Goal: Task Accomplishment & Management: Manage account settings

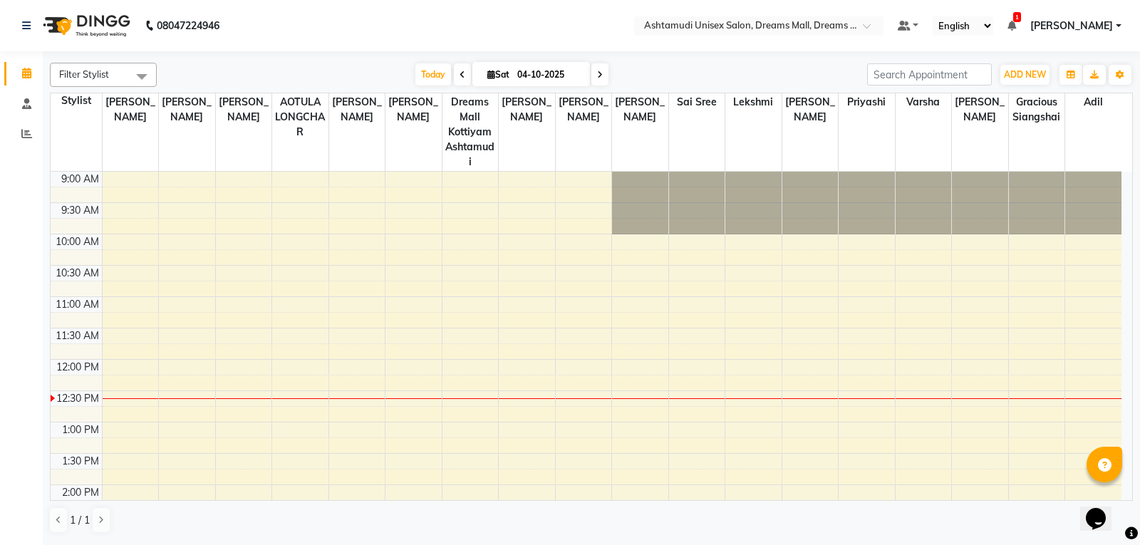
click at [736, 36] on nav "08047224946 Select Location × Ashtamudi Unisex Salon, Dreams Mall, Dreams Mall …" at bounding box center [570, 25] width 1140 height 51
click at [726, 26] on input "text" at bounding box center [744, 27] width 207 height 14
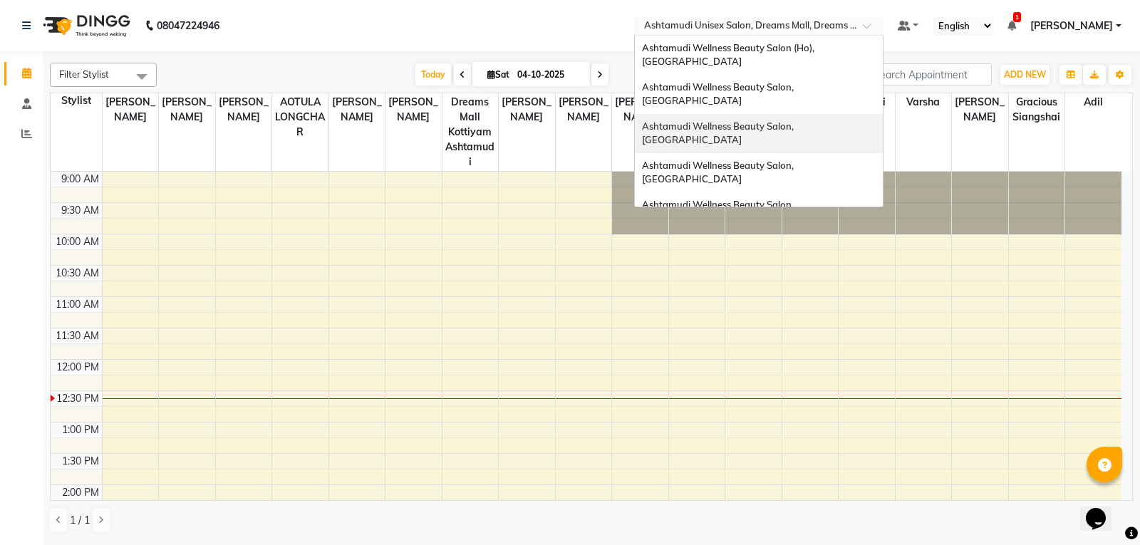
click at [721, 120] on span "Ashtamudi Wellness Beauty Salon, [GEOGRAPHIC_DATA]" at bounding box center [719, 133] width 154 height 26
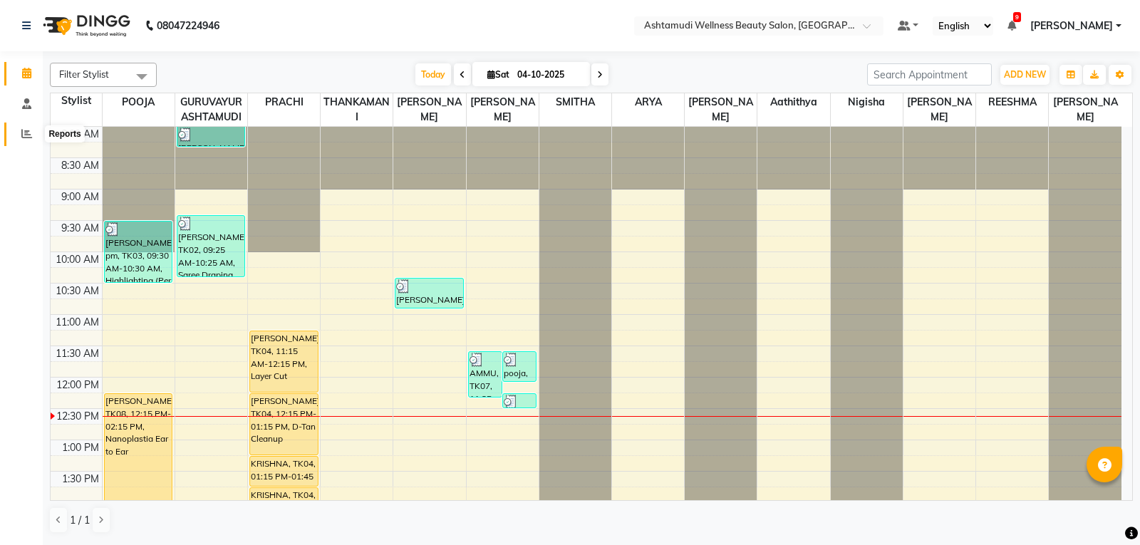
click at [24, 133] on icon at bounding box center [26, 133] width 11 height 11
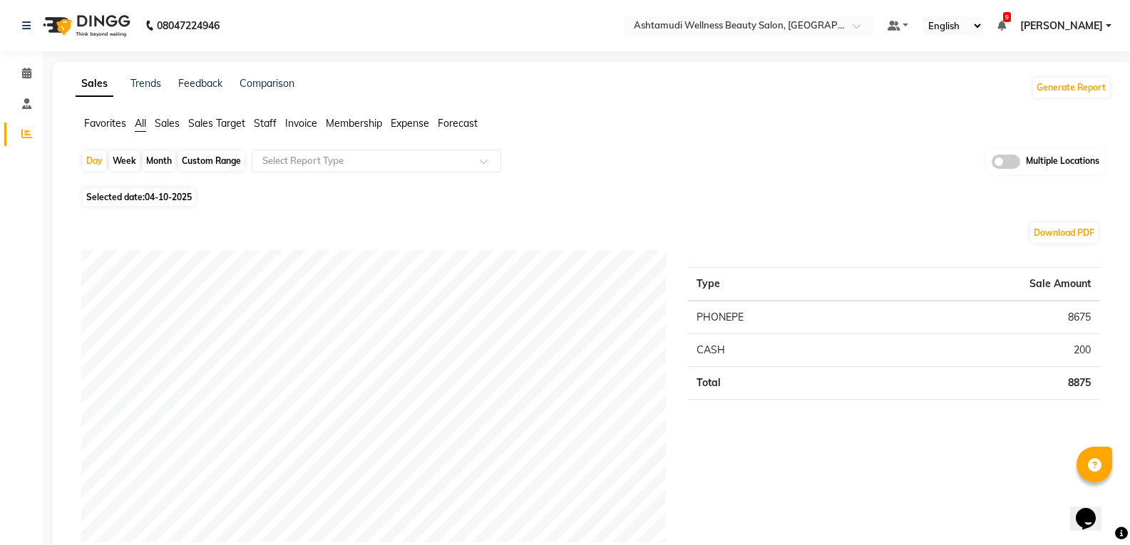
click at [265, 124] on span "Staff" at bounding box center [265, 123] width 23 height 13
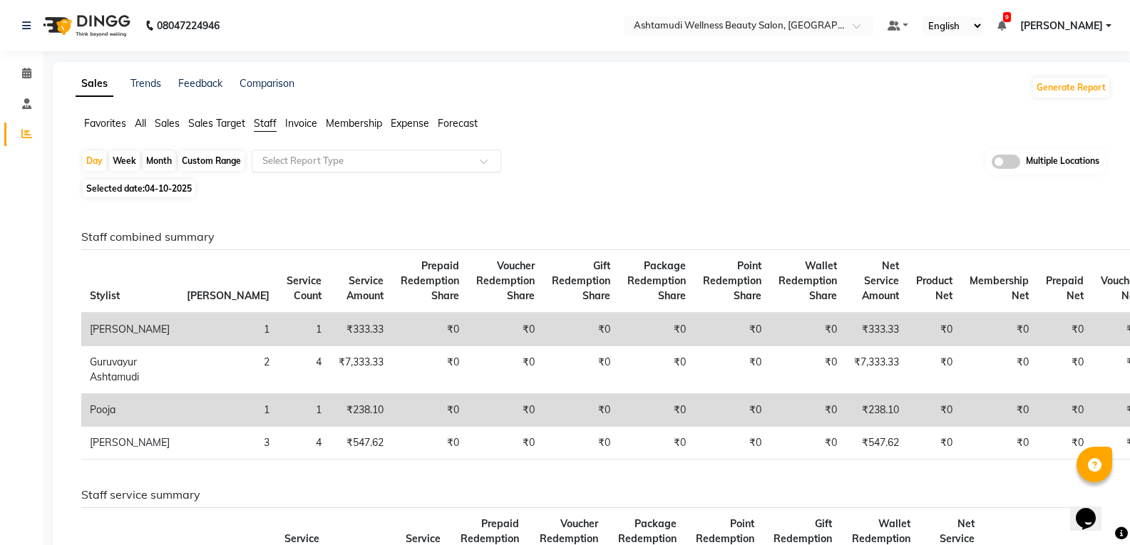
click at [329, 161] on input "text" at bounding box center [361, 161] width 205 height 14
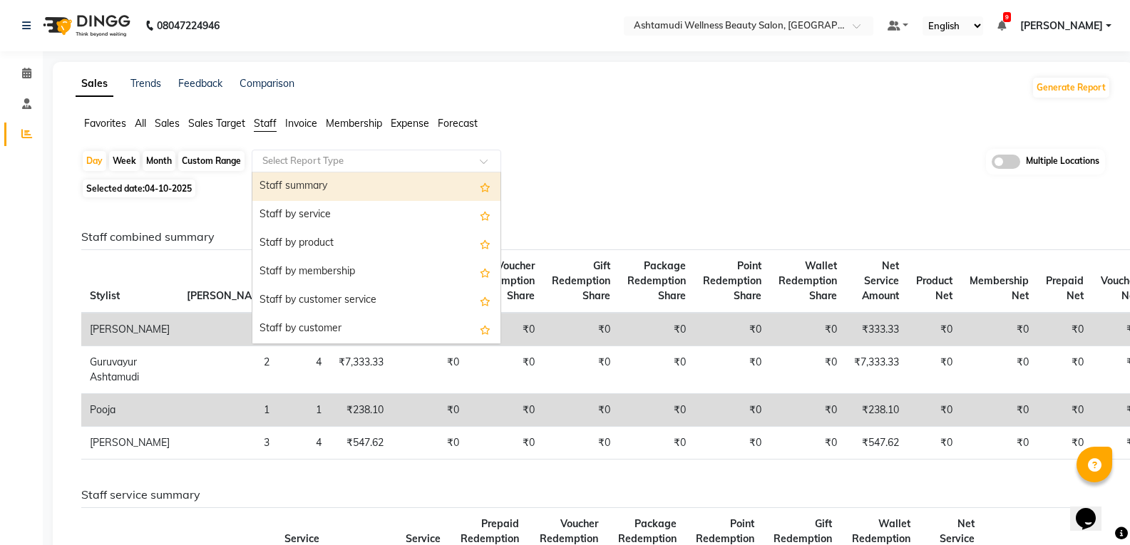
click at [305, 182] on div "Staff summary" at bounding box center [376, 186] width 248 height 29
select select "full_report"
select select "csv"
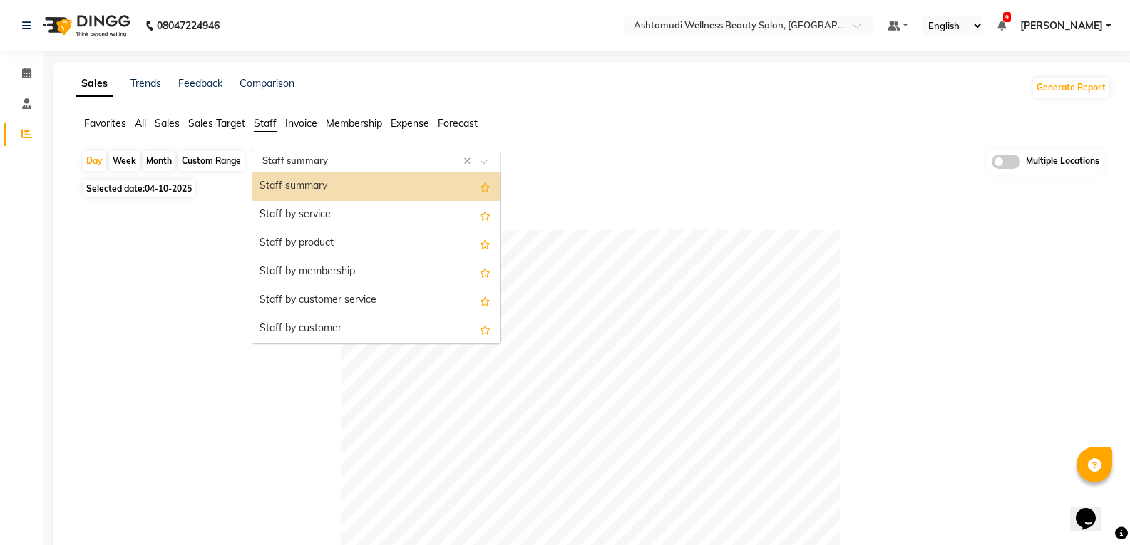
click at [310, 160] on input "text" at bounding box center [361, 161] width 205 height 14
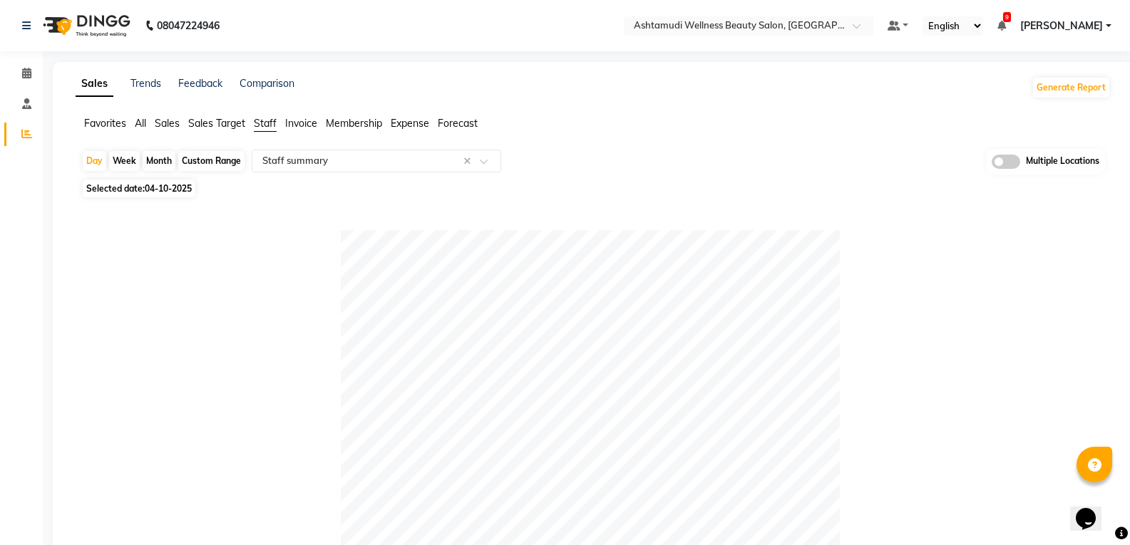
click at [160, 156] on div "Month" at bounding box center [159, 161] width 33 height 20
select select "10"
select select "2025"
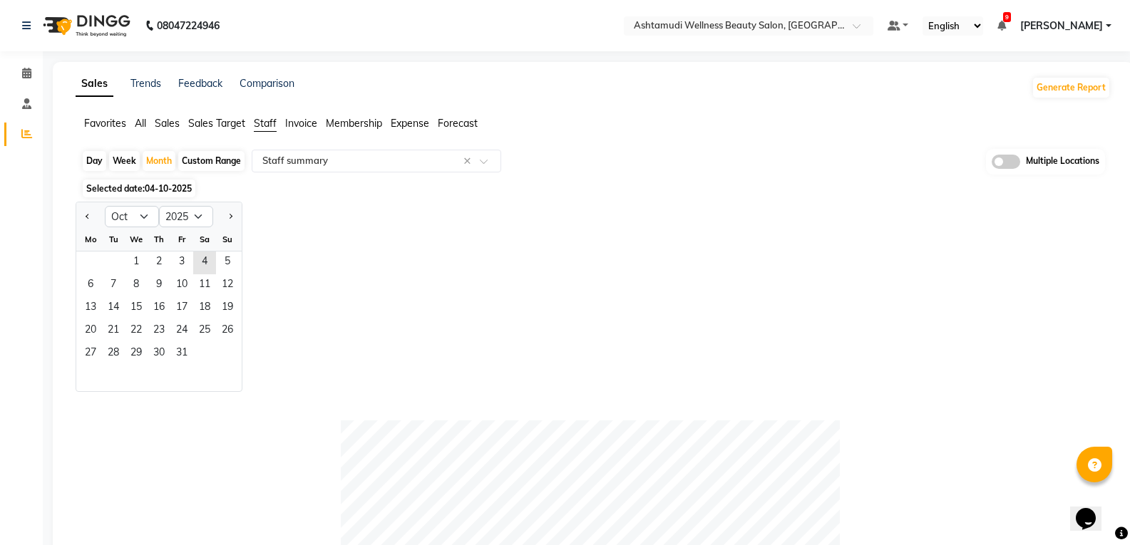
click at [94, 219] on div at bounding box center [90, 216] width 29 height 23
click at [89, 222] on button "Previous month" at bounding box center [87, 216] width 11 height 23
select select "9"
click at [96, 256] on span "1" at bounding box center [90, 263] width 23 height 23
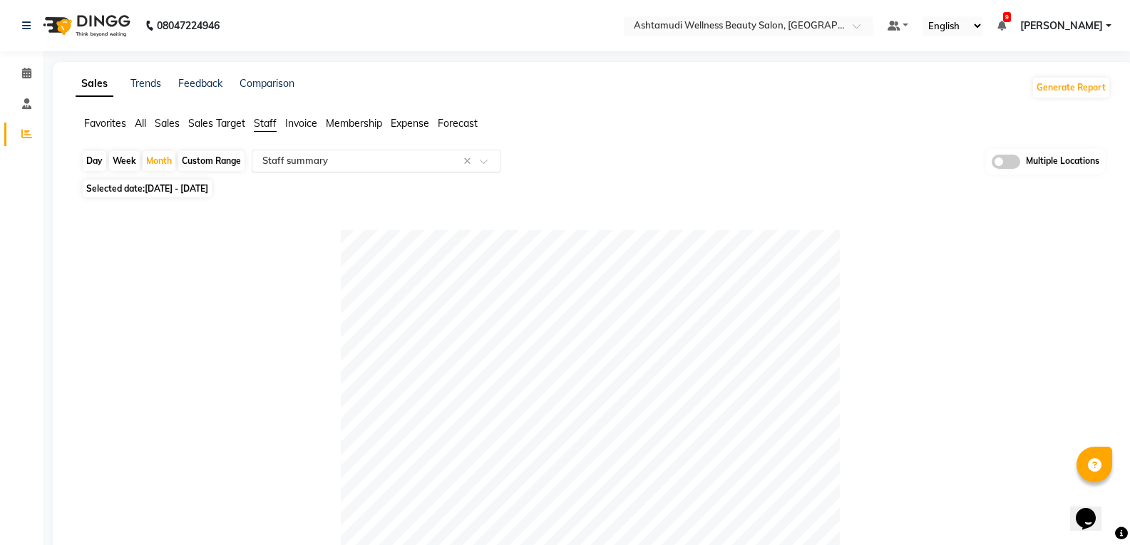
click at [328, 155] on input "text" at bounding box center [361, 161] width 205 height 14
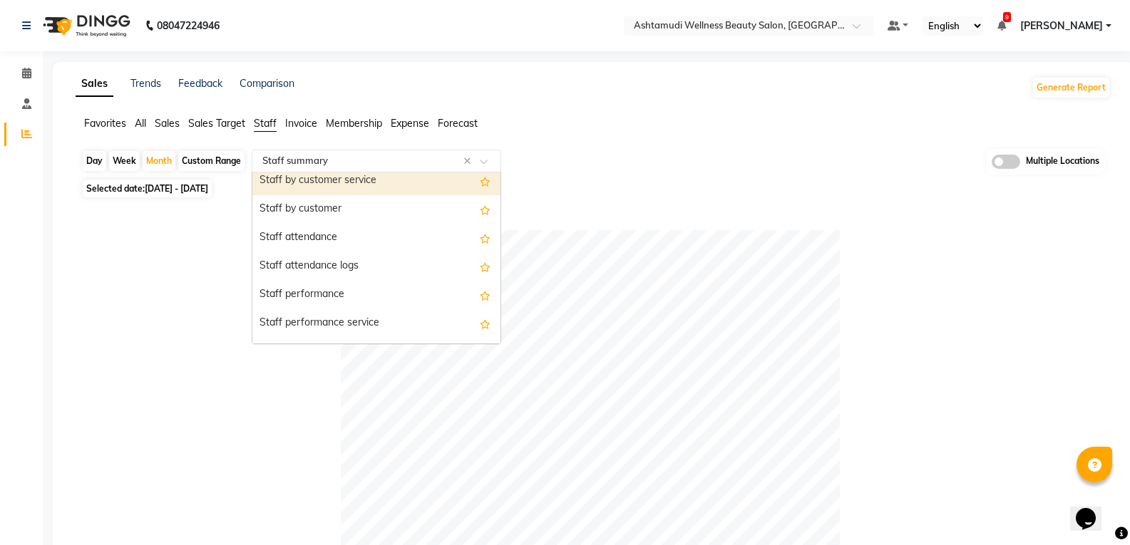
scroll to position [143, 0]
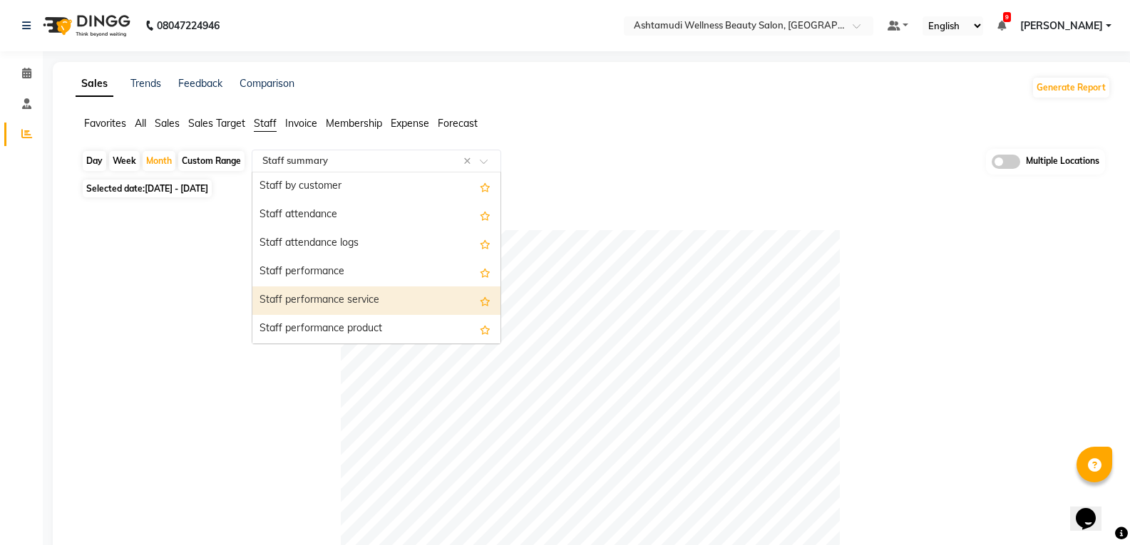
click at [337, 303] on div "Staff performance service" at bounding box center [376, 301] width 248 height 29
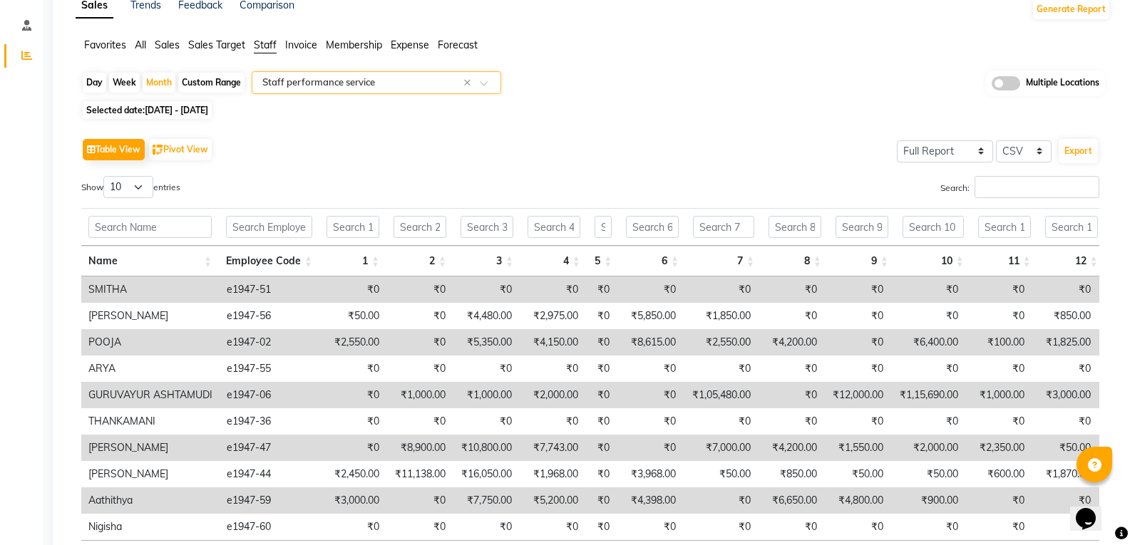
scroll to position [60, 0]
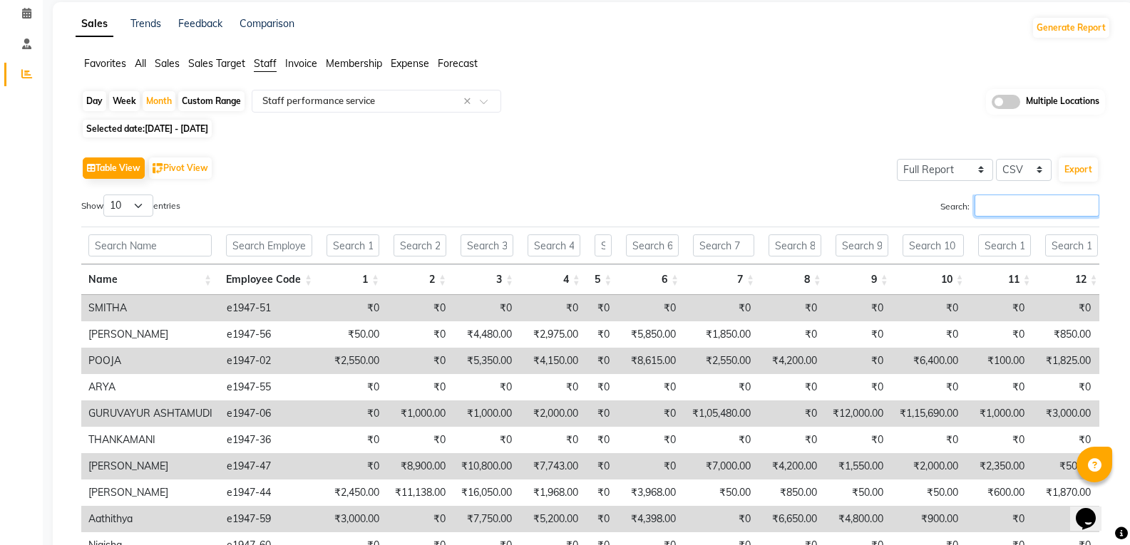
click at [976, 206] on input "Search:" at bounding box center [1036, 206] width 125 height 22
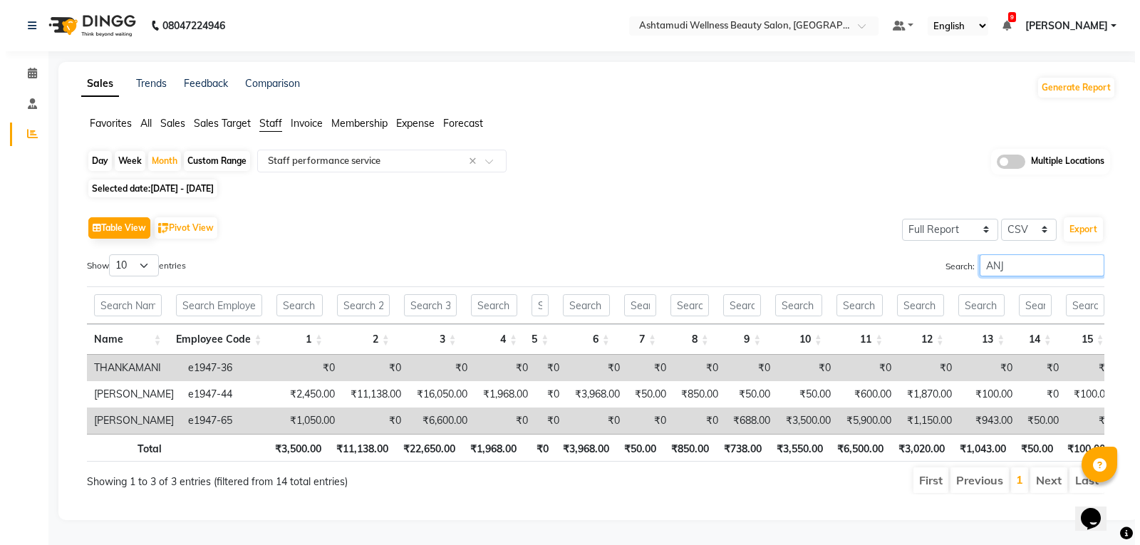
scroll to position [0, 0]
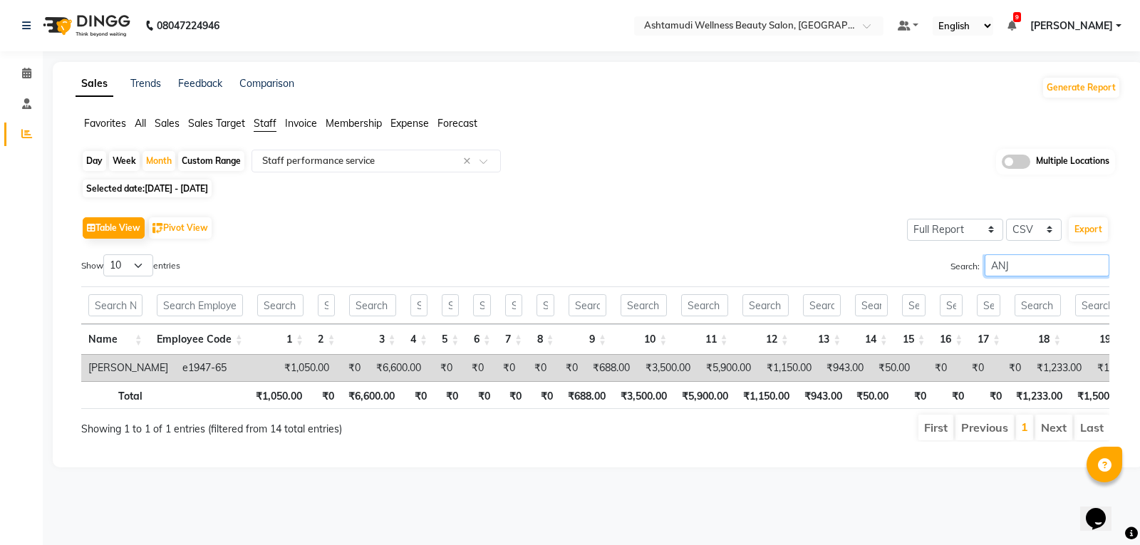
type input "ANJ"
